Goal: Information Seeking & Learning: Learn about a topic

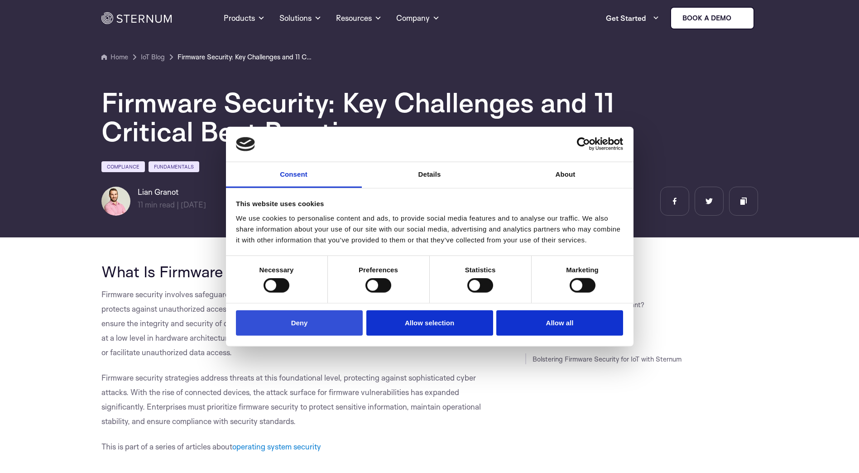
click at [337, 325] on button "Deny" at bounding box center [299, 323] width 127 height 26
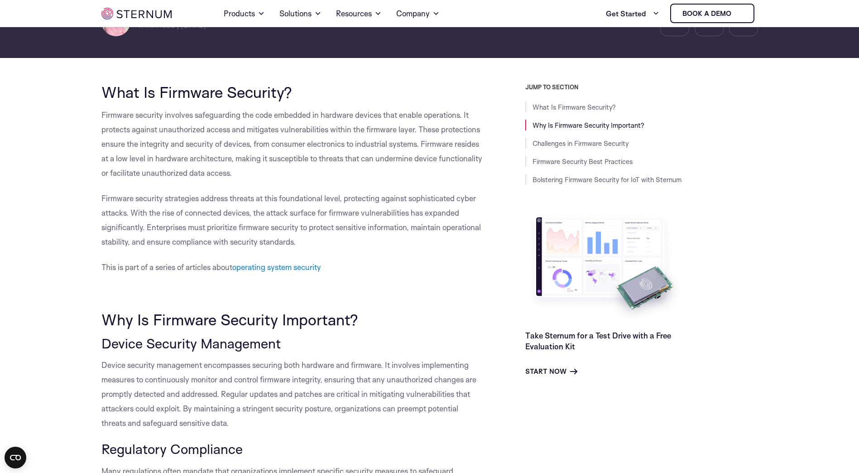
scroll to position [175, 0]
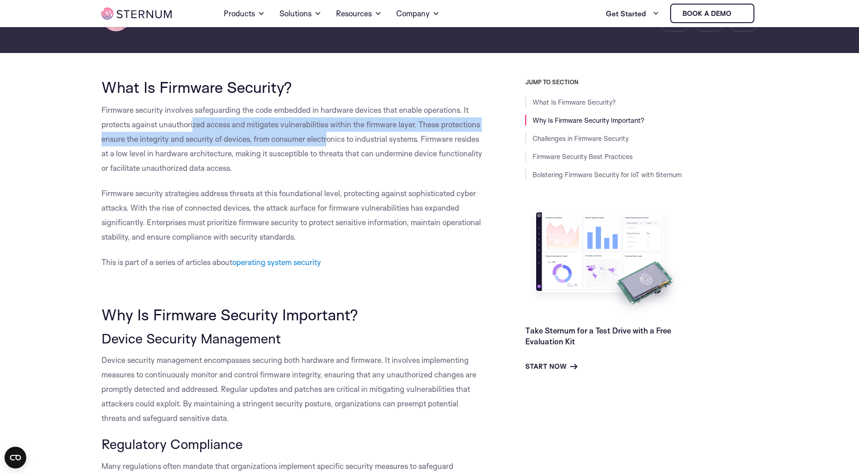
drag, startPoint x: 195, startPoint y: 128, endPoint x: 330, endPoint y: 138, distance: 135.3
click at [330, 138] on span "Firmware security involves safeguarding the code embedded in hardware devices t…" at bounding box center [291, 138] width 381 height 67
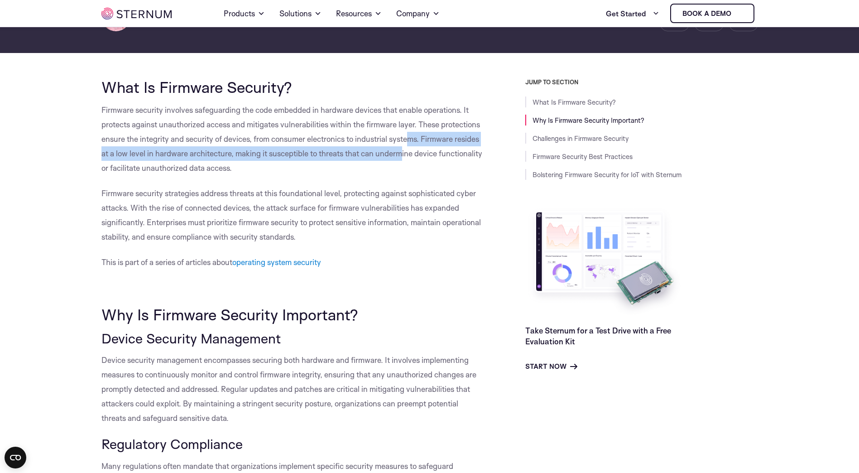
drag, startPoint x: 410, startPoint y: 138, endPoint x: 402, endPoint y: 149, distance: 13.7
click at [402, 149] on span "Firmware security involves safeguarding the code embedded in hardware devices t…" at bounding box center [291, 138] width 381 height 67
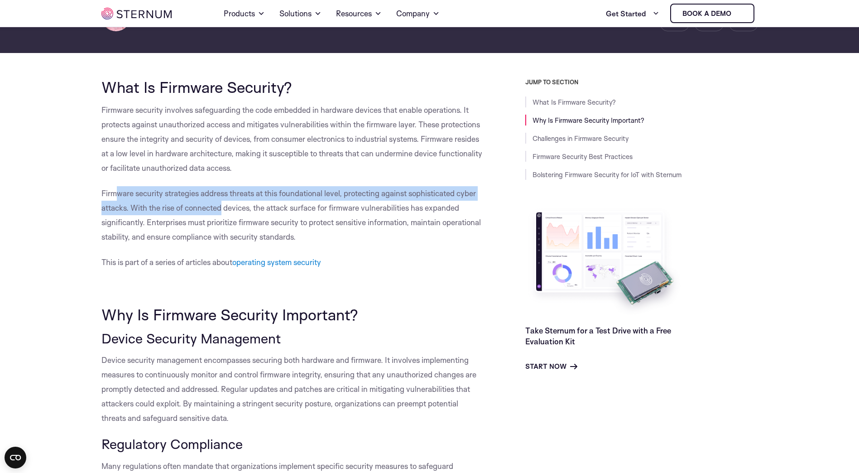
drag, startPoint x: 115, startPoint y: 193, endPoint x: 221, endPoint y: 208, distance: 107.9
click at [221, 208] on span "Firmware security strategies address threats at this foundational level, protec…" at bounding box center [290, 214] width 379 height 53
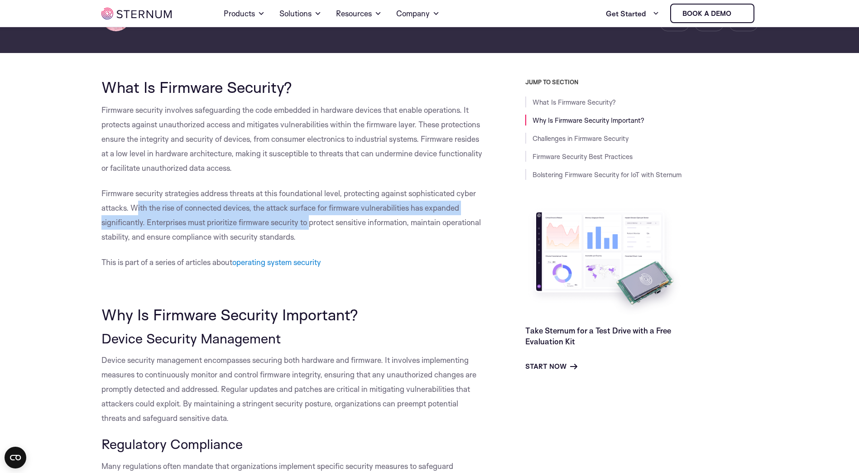
drag, startPoint x: 144, startPoint y: 209, endPoint x: 311, endPoint y: 218, distance: 167.3
click at [311, 218] on span "Firmware security strategies address threats at this foundational level, protec…" at bounding box center [290, 214] width 379 height 53
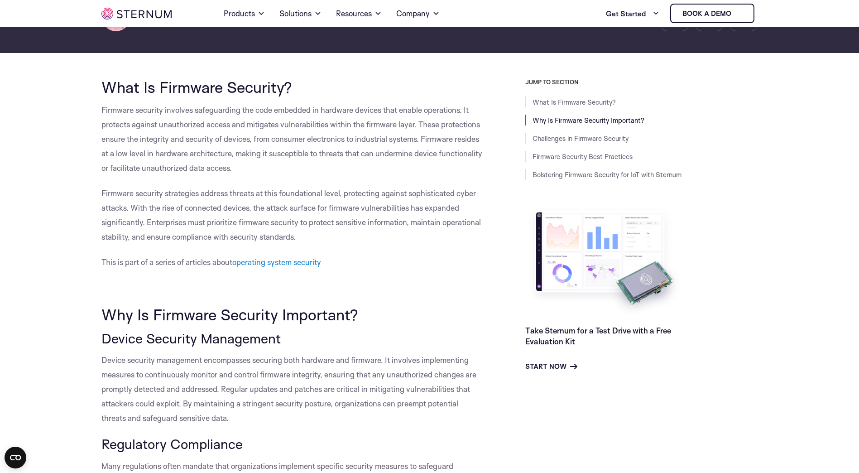
click at [301, 233] on p "Firmware security strategies address threats at this foundational level, protec…" at bounding box center [292, 215] width 383 height 58
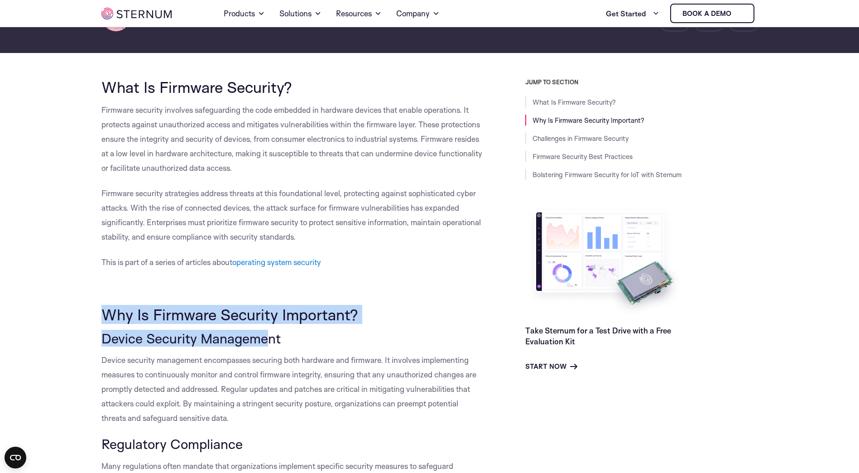
drag, startPoint x: 93, startPoint y: 315, endPoint x: 271, endPoint y: 332, distance: 178.7
click at [271, 332] on span "Device Security Management" at bounding box center [190, 338] width 179 height 17
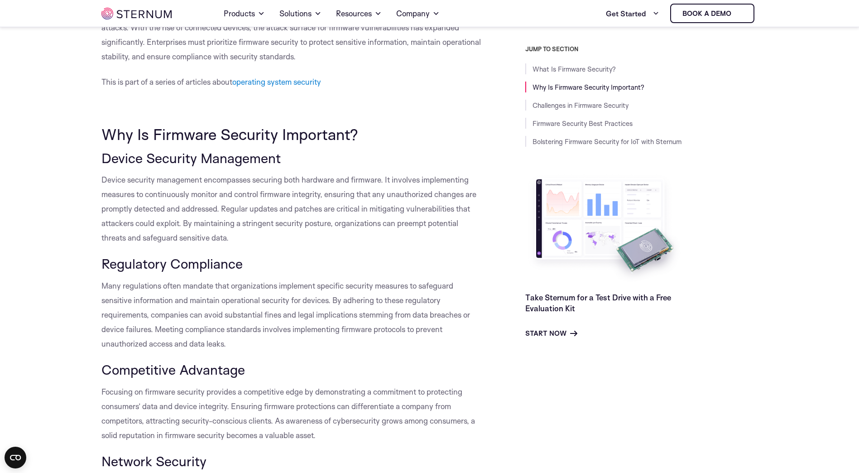
scroll to position [356, 0]
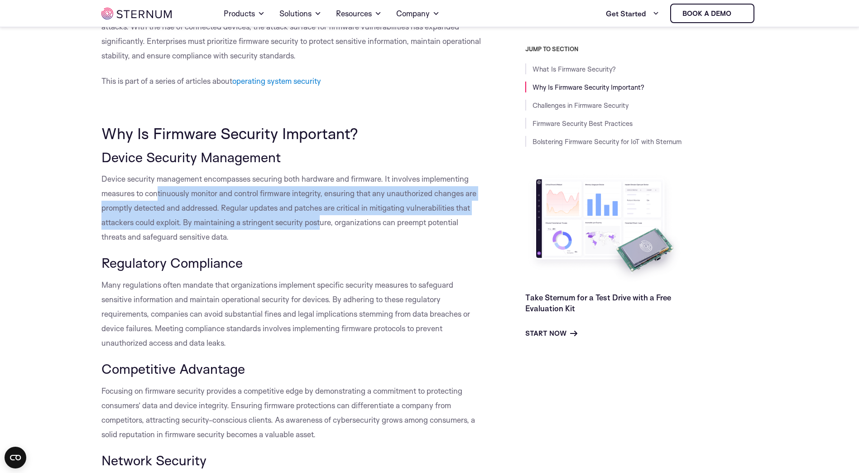
drag, startPoint x: 160, startPoint y: 190, endPoint x: 322, endPoint y: 222, distance: 165.2
click at [322, 222] on span "Device security management encompasses securing both hardware and firmware. It …" at bounding box center [288, 207] width 375 height 67
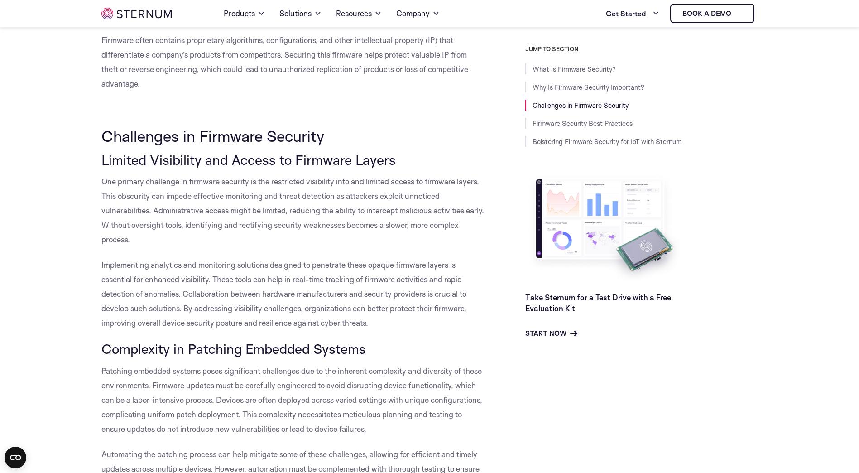
scroll to position [990, 0]
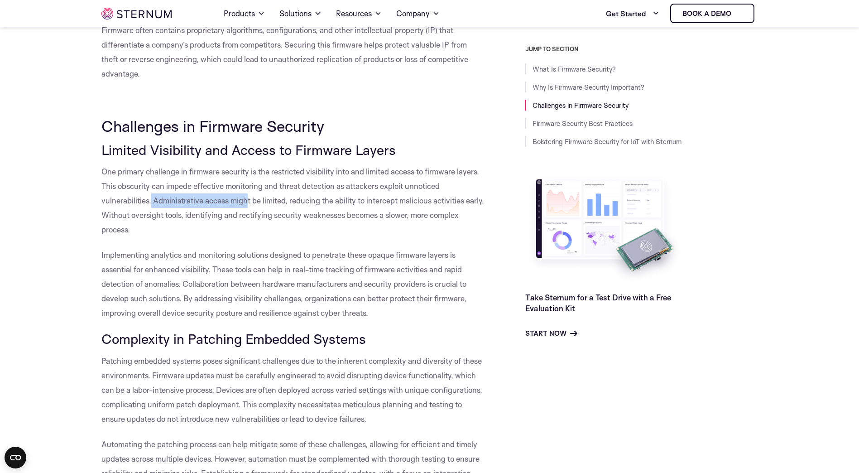
drag, startPoint x: 154, startPoint y: 198, endPoint x: 246, endPoint y: 207, distance: 91.8
click at [246, 207] on p "One primary challenge in firmware security is the restricted visibility into an…" at bounding box center [292, 200] width 383 height 72
click at [127, 263] on p "Implementing analytics and monitoring solutions designed to penetrate these opa…" at bounding box center [292, 284] width 383 height 72
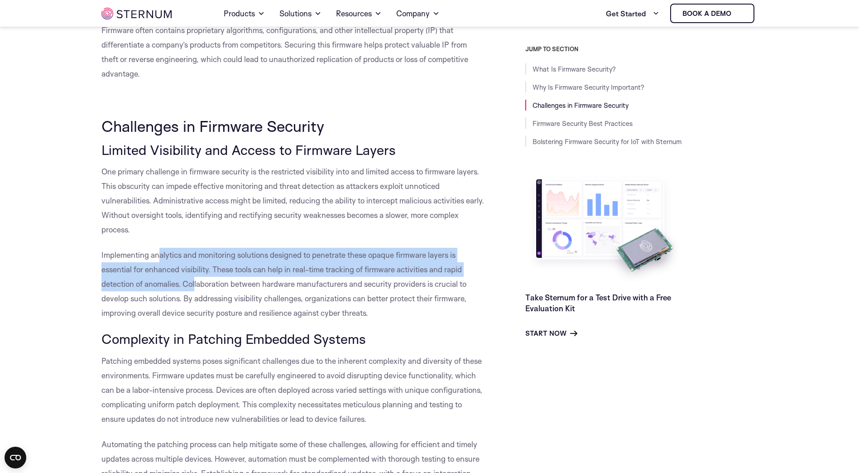
drag, startPoint x: 158, startPoint y: 250, endPoint x: 196, endPoint y: 278, distance: 46.7
click at [196, 278] on p "Implementing analytics and monitoring solutions designed to penetrate these opa…" at bounding box center [292, 284] width 383 height 72
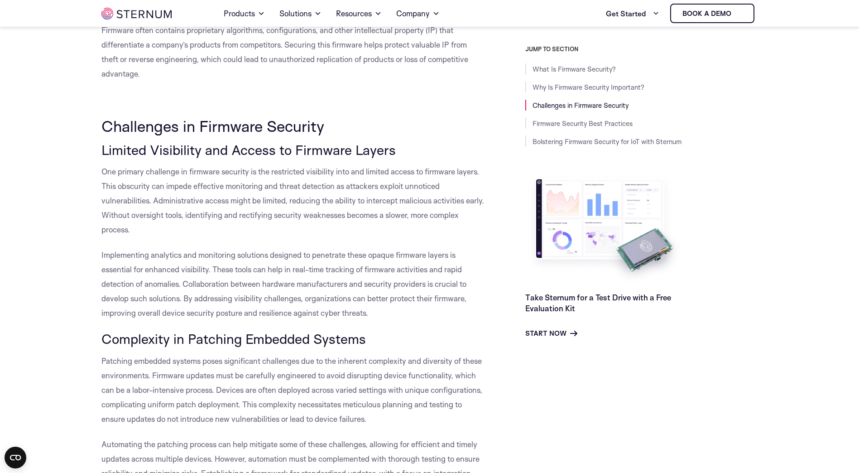
drag, startPoint x: 196, startPoint y: 278, endPoint x: 200, endPoint y: 291, distance: 14.3
click at [200, 291] on p "Implementing analytics and monitoring solutions designed to penetrate these opa…" at bounding box center [292, 284] width 383 height 72
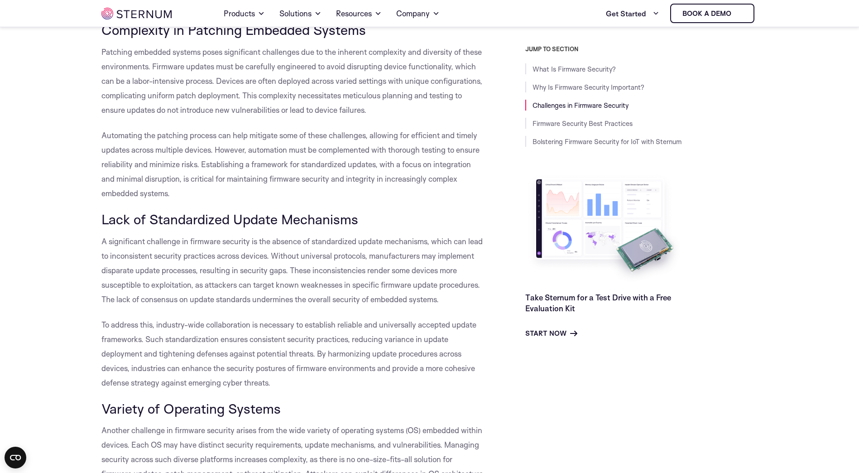
scroll to position [1352, 0]
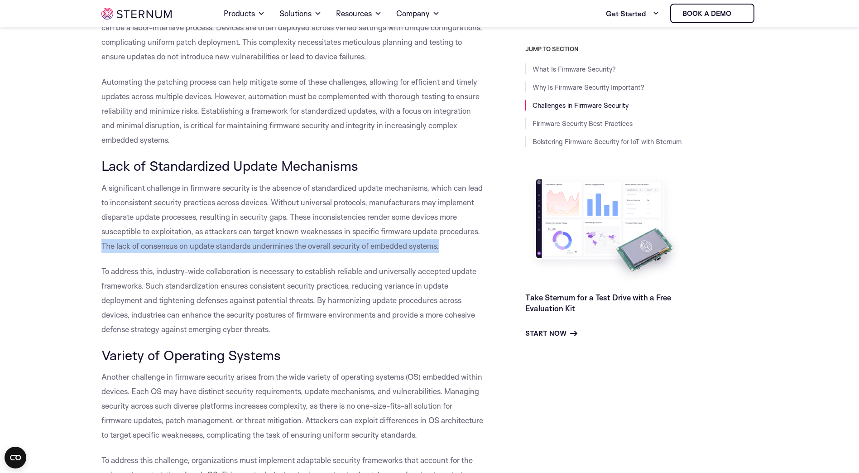
drag, startPoint x: 103, startPoint y: 244, endPoint x: 442, endPoint y: 245, distance: 339.1
click at [442, 245] on p "A significant challenge in firmware security is the absence of standardized upd…" at bounding box center [292, 217] width 383 height 72
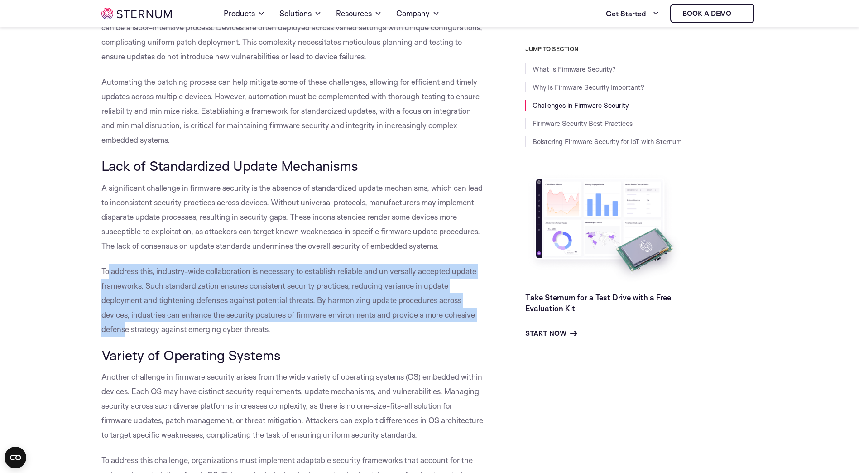
drag, startPoint x: 107, startPoint y: 268, endPoint x: 124, endPoint y: 322, distance: 56.4
click at [124, 322] on p "To address this, industry-wide collaboration is necessary to establish reliable…" at bounding box center [292, 300] width 383 height 72
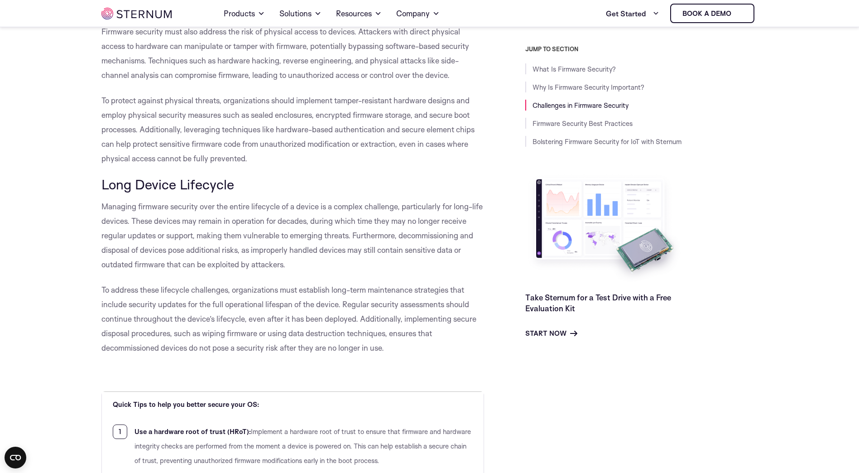
scroll to position [2619, 0]
